Goal: Task Accomplishment & Management: Complete application form

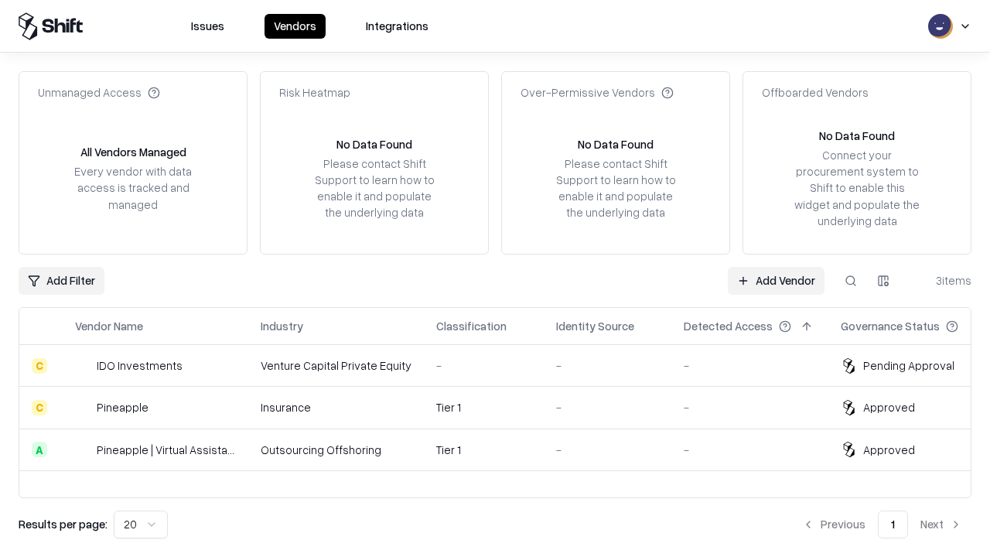
click at [775, 280] on link "Add Vendor" at bounding box center [776, 281] width 97 height 28
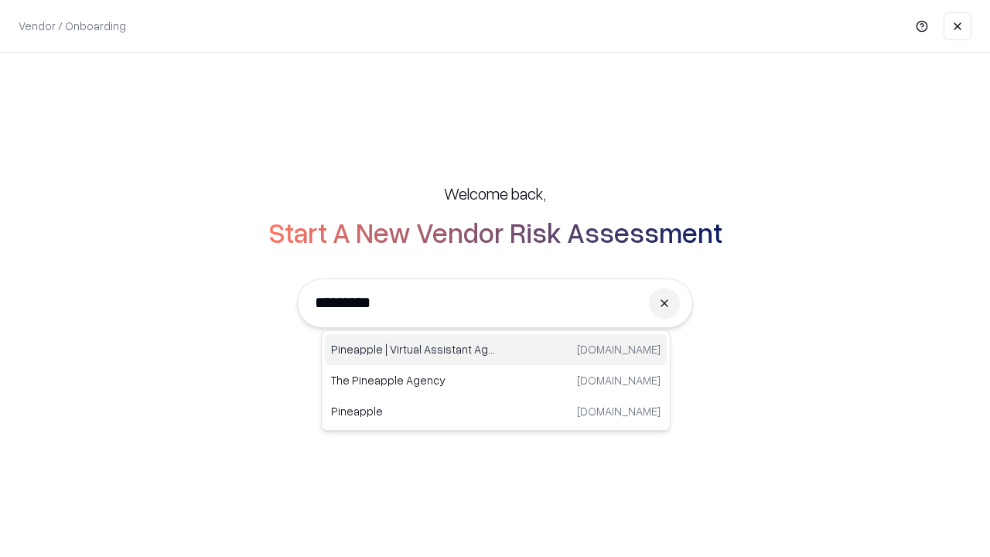
click at [496, 349] on div "Pineapple | Virtual Assistant Agency [DOMAIN_NAME]" at bounding box center [496, 349] width 342 height 31
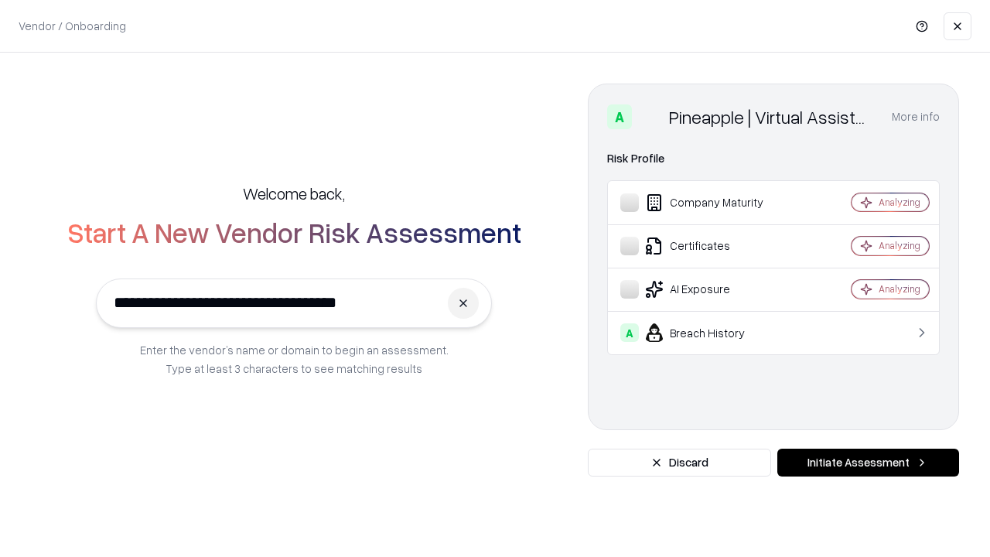
type input "**********"
click at [867, 462] on button "Initiate Assessment" at bounding box center [868, 462] width 182 height 28
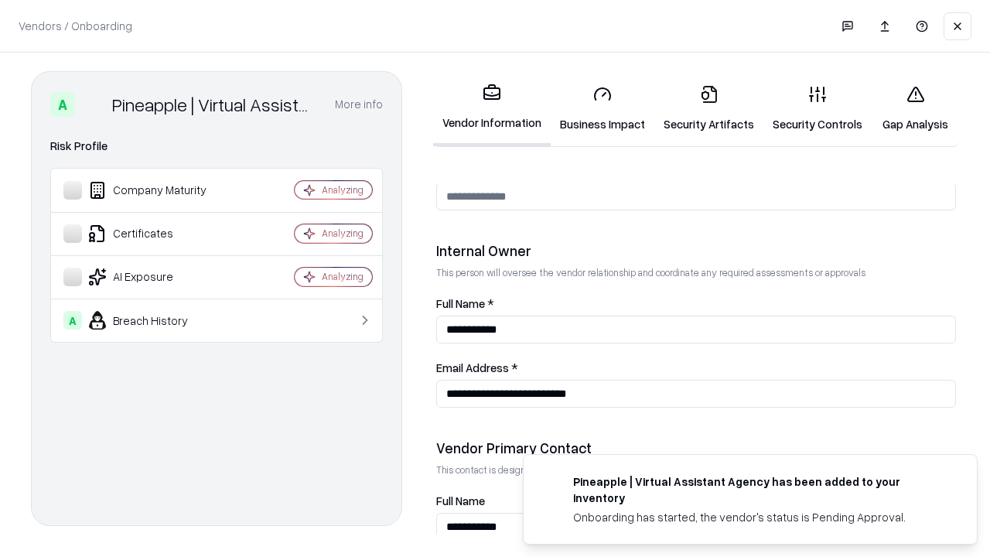
scroll to position [801, 0]
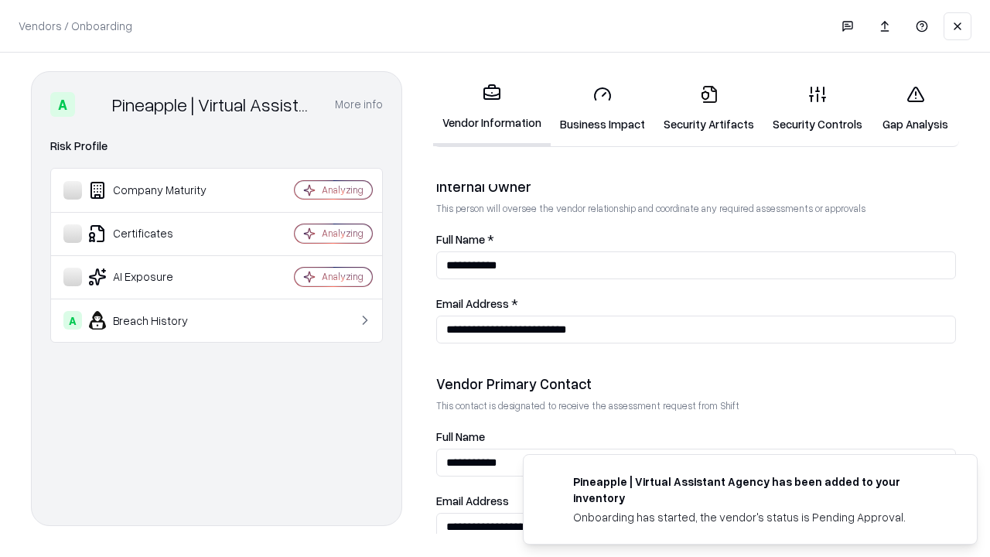
click at [602, 108] on link "Business Impact" at bounding box center [602, 109] width 104 height 72
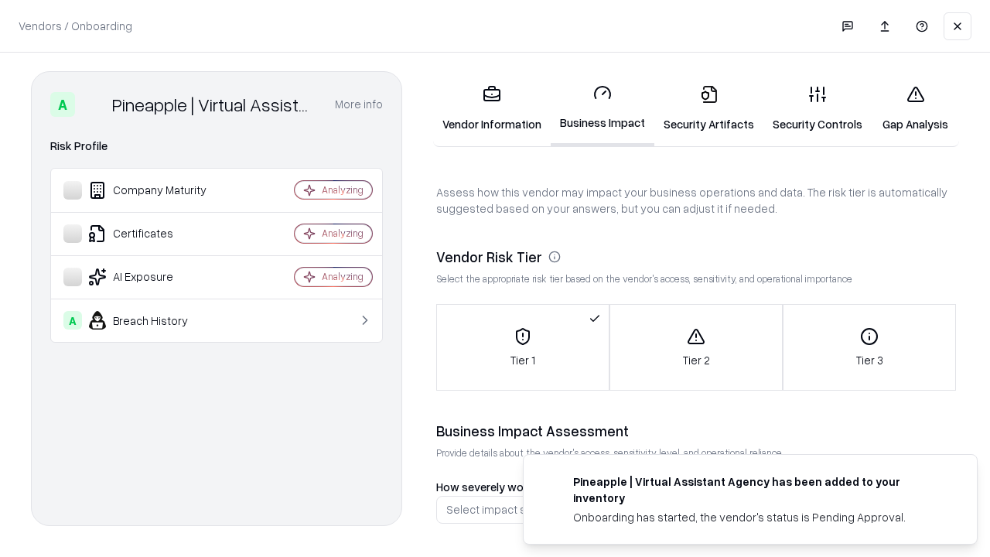
click at [915, 108] on link "Gap Analysis" at bounding box center [914, 109] width 87 height 72
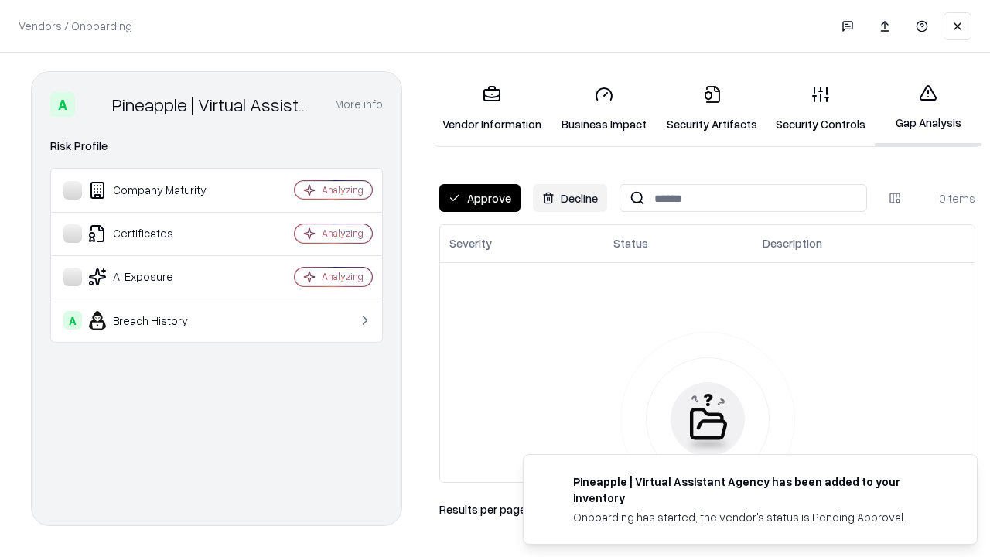
click at [479, 198] on button "Approve" at bounding box center [479, 198] width 81 height 28
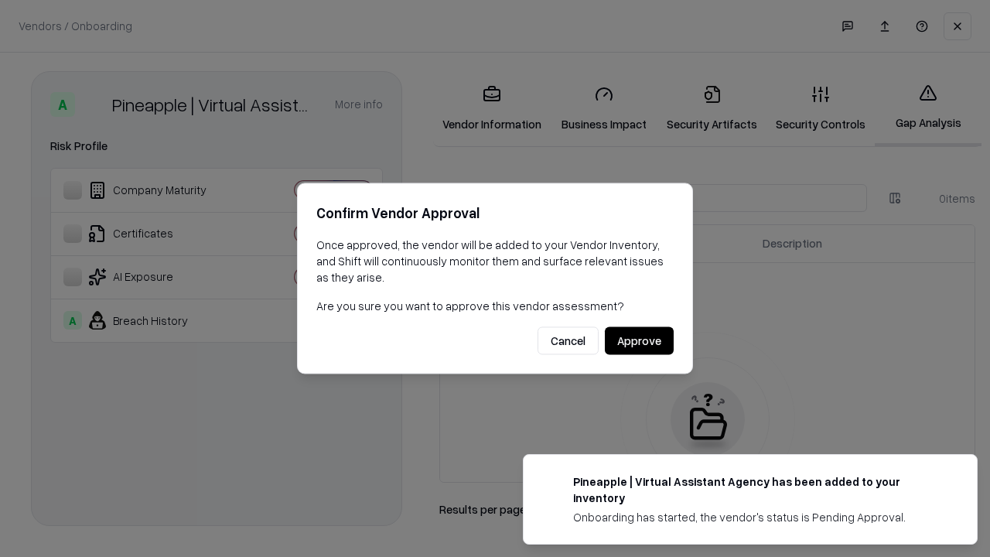
click at [639, 340] on button "Approve" at bounding box center [639, 341] width 69 height 28
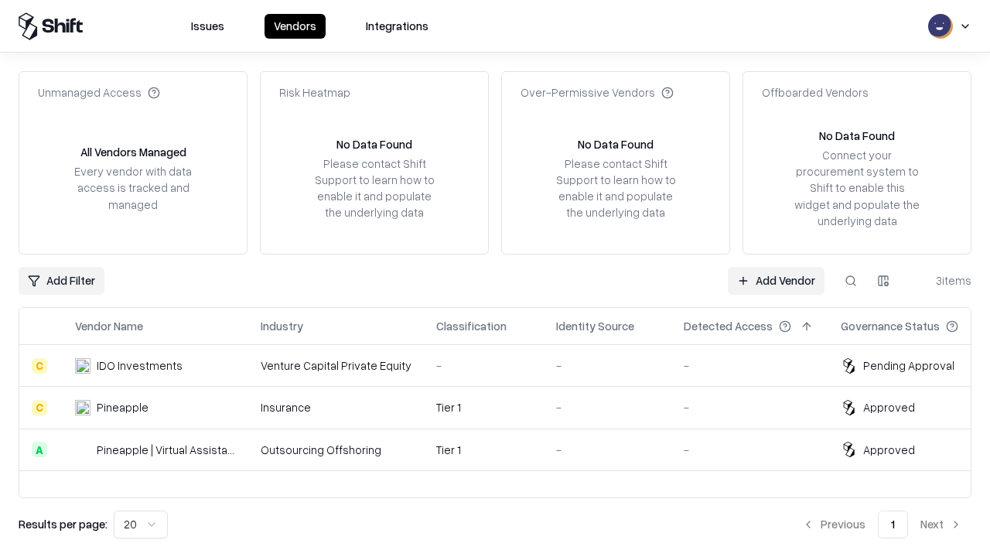
type input "**********"
click at [775, 280] on link "Add Vendor" at bounding box center [776, 281] width 97 height 28
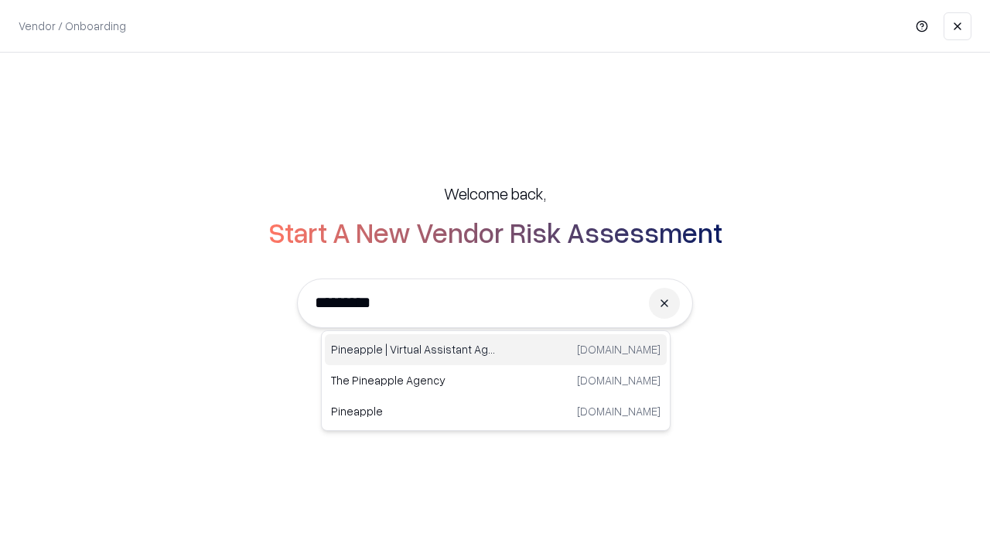
click at [496, 349] on div "Pineapple | Virtual Assistant Agency [DOMAIN_NAME]" at bounding box center [496, 349] width 342 height 31
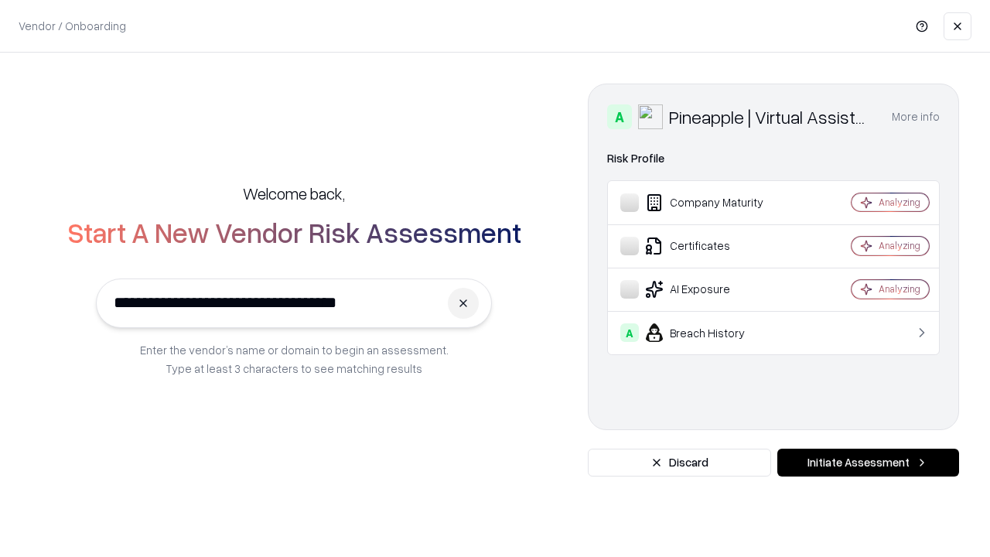
type input "**********"
click at [867, 462] on button "Initiate Assessment" at bounding box center [868, 462] width 182 height 28
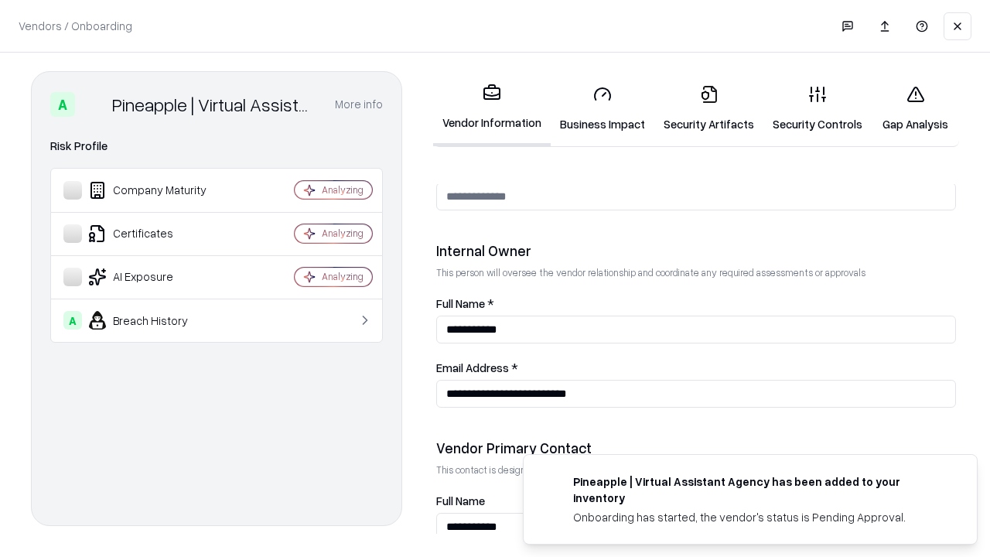
scroll to position [801, 0]
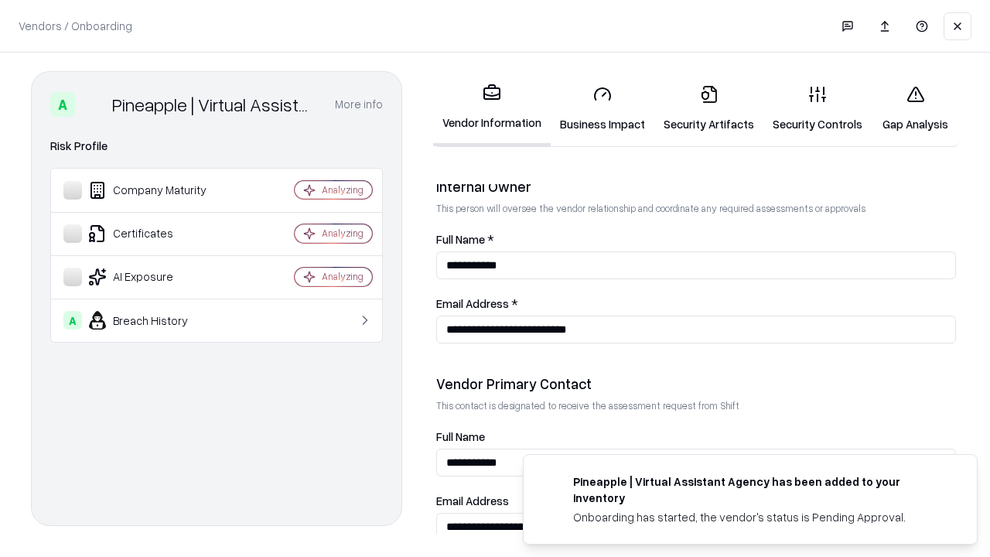
click at [915, 108] on link "Gap Analysis" at bounding box center [914, 109] width 87 height 72
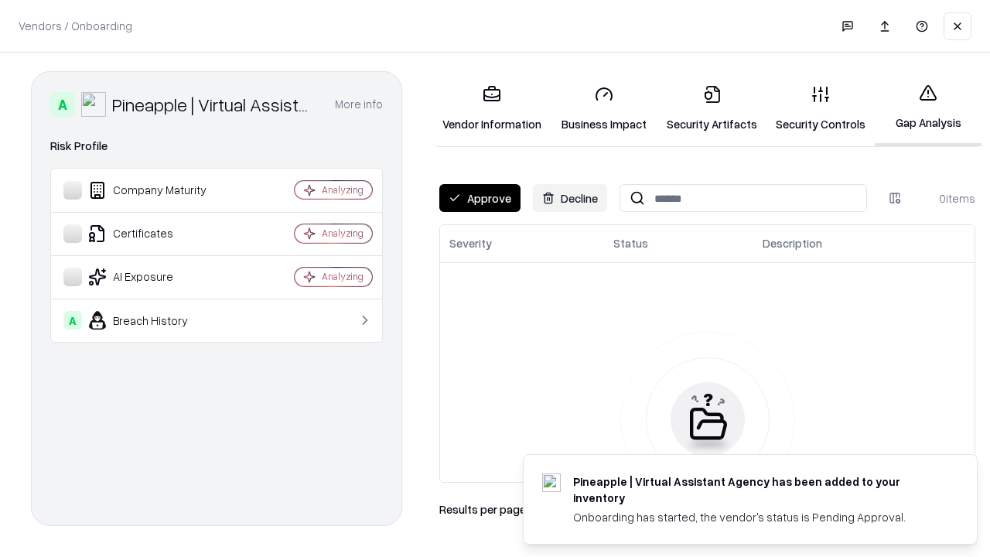
click at [479, 198] on button "Approve" at bounding box center [479, 198] width 81 height 28
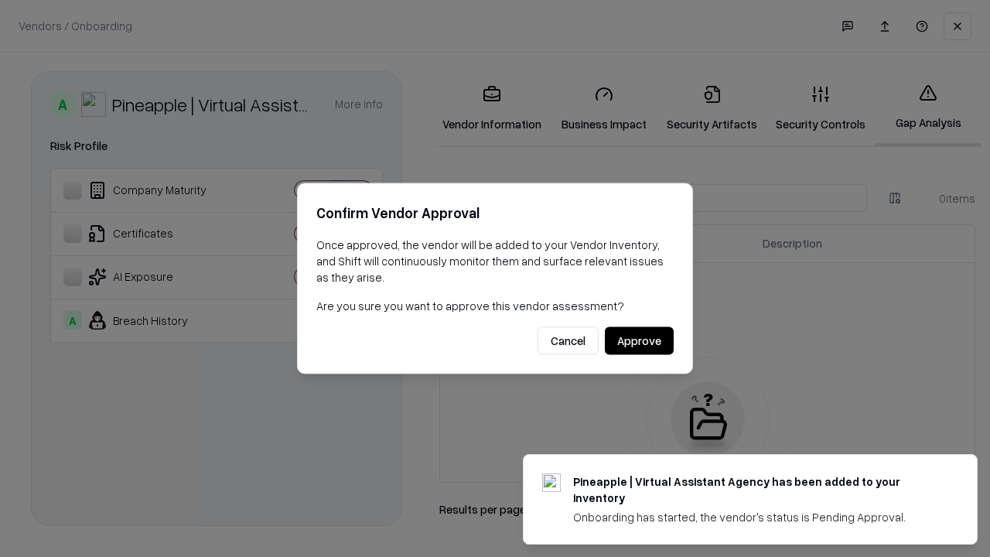
click at [639, 340] on button "Approve" at bounding box center [639, 341] width 69 height 28
